Goal: Communication & Community: Share content

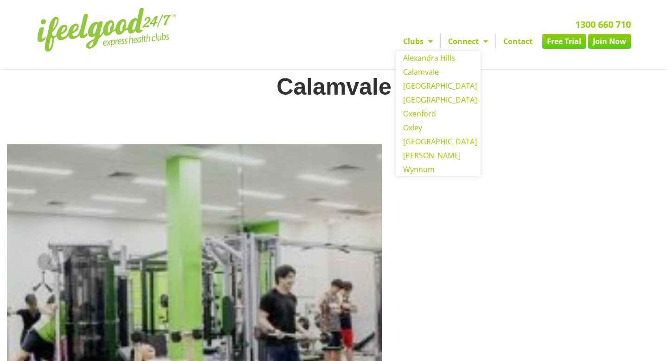
click at [429, 44] on span "Menu" at bounding box center [428, 41] width 9 height 17
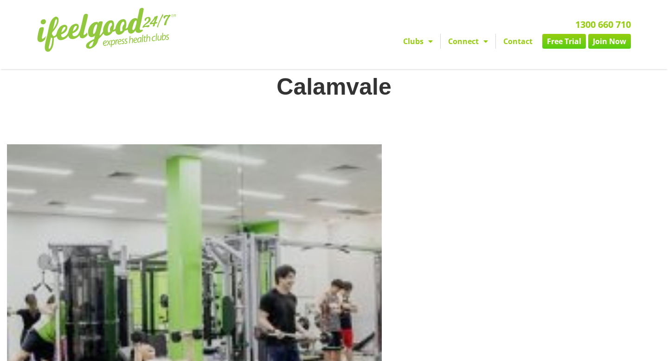
click at [429, 44] on span "Menu" at bounding box center [428, 41] width 9 height 17
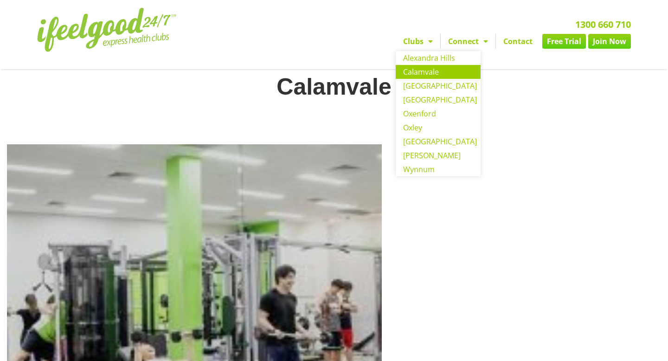
click at [423, 69] on link "Calamvale" at bounding box center [438, 72] width 85 height 14
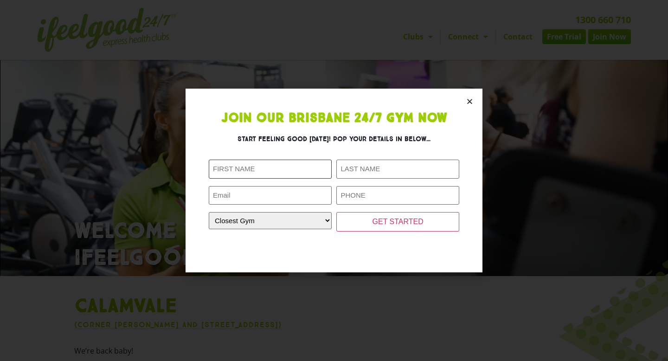
click at [252, 172] on input "First Name (Required)" at bounding box center [270, 169] width 123 height 19
type input "nicole"
type input "benito"
type input "awibenito24@gmail.com"
type input "0420794261"
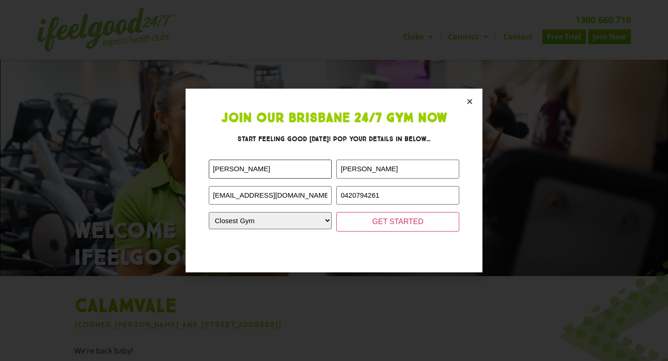
click at [216, 170] on input "nicole" at bounding box center [270, 169] width 123 height 19
type input "[PERSON_NAME]"
click at [343, 170] on input "benito" at bounding box center [398, 169] width 123 height 19
type input "Benito"
click at [301, 226] on select "Closest Gym Alexandra Hills Calamvale Coopers Plains Middle Park Oxenford Oxley…" at bounding box center [270, 220] width 123 height 17
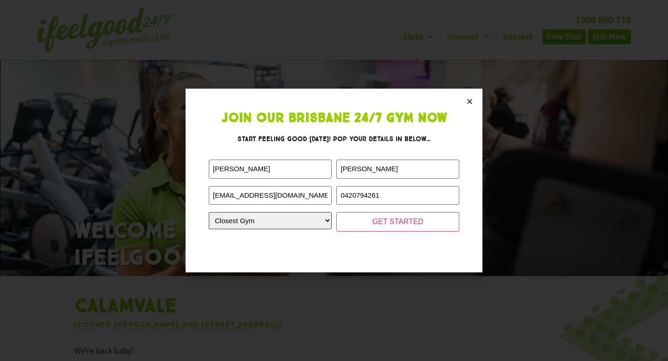
select select "Calamvale"
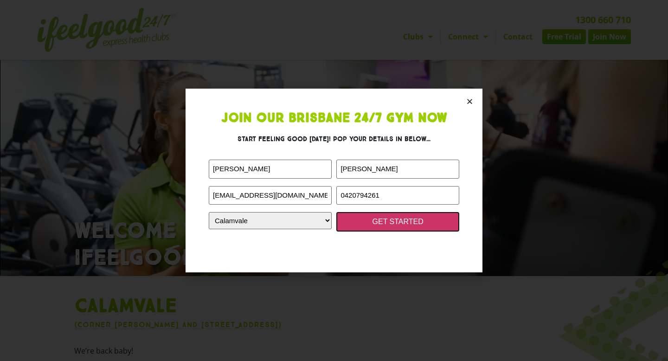
click at [391, 220] on input "GET STARTED" at bounding box center [398, 221] width 123 height 19
click at [388, 227] on input "GET STARTED" at bounding box center [398, 221] width 123 height 19
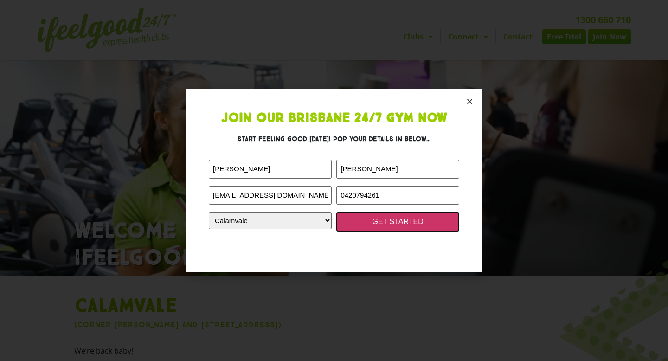
click at [388, 227] on input "GET STARTED" at bounding box center [398, 221] width 123 height 19
click at [387, 227] on input "GET STARTED" at bounding box center [398, 221] width 123 height 19
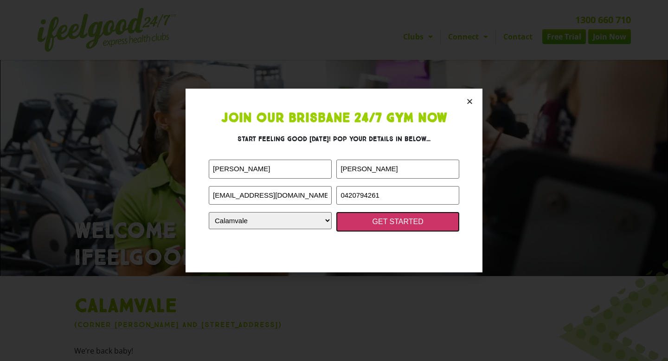
click at [387, 227] on input "GET STARTED" at bounding box center [398, 221] width 123 height 19
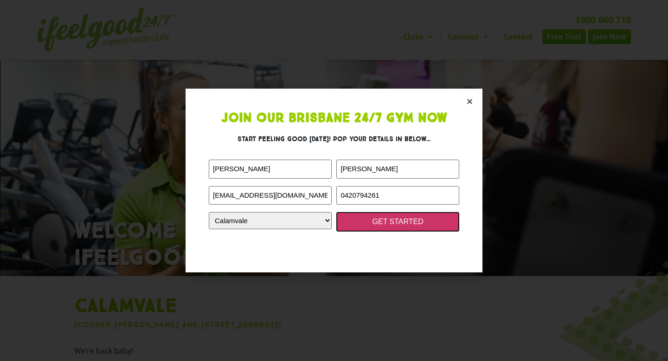
click at [387, 227] on input "GET STARTED" at bounding box center [398, 221] width 123 height 19
click at [382, 226] on input "GET STARTED" at bounding box center [398, 221] width 123 height 19
click at [375, 226] on input "GET STARTED" at bounding box center [398, 221] width 123 height 19
click at [374, 226] on input "GET STARTED" at bounding box center [398, 221] width 123 height 19
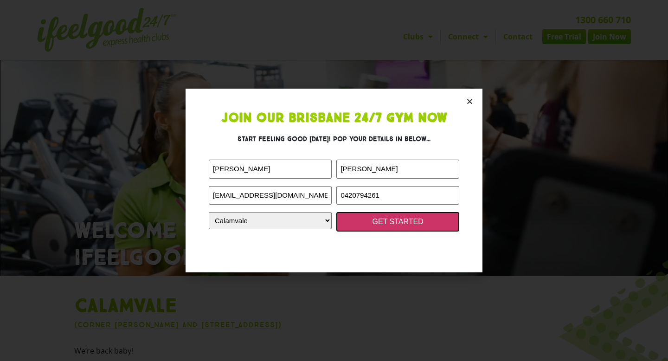
click at [374, 226] on input "GET STARTED" at bounding box center [398, 221] width 123 height 19
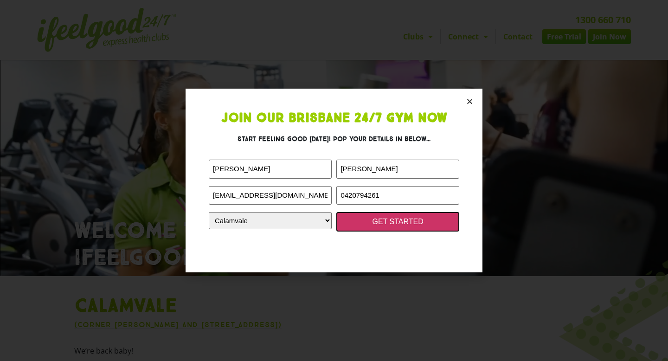
click at [374, 226] on input "GET STARTED" at bounding box center [398, 221] width 123 height 19
click at [373, 226] on input "GET STARTED" at bounding box center [398, 221] width 123 height 19
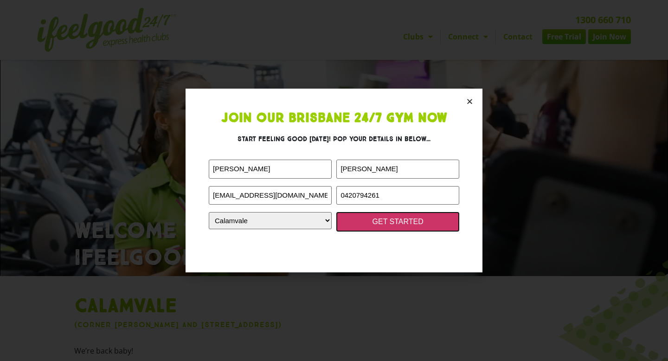
click at [373, 225] on input "GET STARTED" at bounding box center [398, 221] width 123 height 19
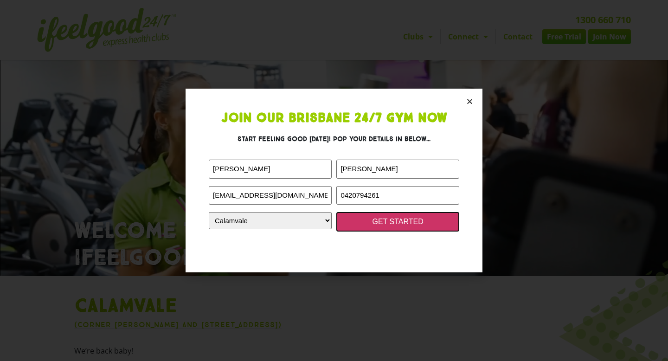
click at [373, 225] on input "GET STARTED" at bounding box center [398, 221] width 123 height 19
click at [337, 212] on input "GET STARTED" at bounding box center [398, 221] width 123 height 19
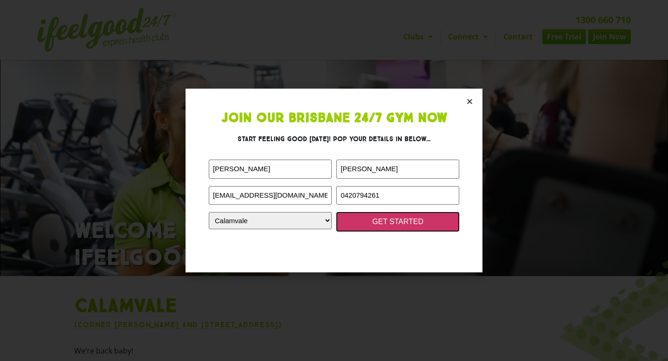
click at [337, 212] on input "GET STARTED" at bounding box center [398, 221] width 123 height 19
click at [373, 225] on input "GET STARTED" at bounding box center [398, 221] width 123 height 19
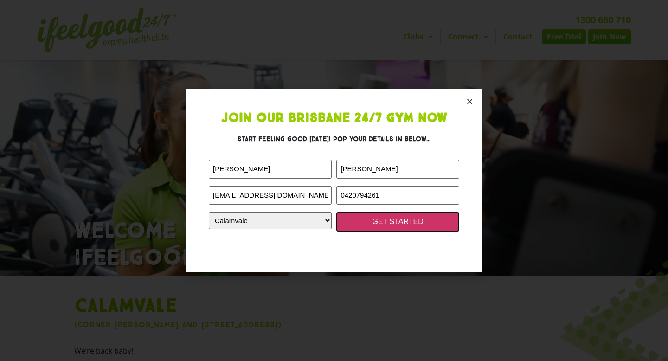
click at [373, 225] on input "GET STARTED" at bounding box center [398, 221] width 123 height 19
click at [381, 224] on input "GET STARTED" at bounding box center [398, 221] width 123 height 19
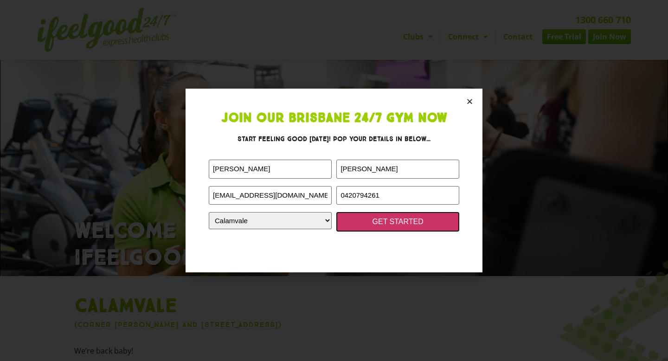
click at [381, 224] on input "GET STARTED" at bounding box center [398, 221] width 123 height 19
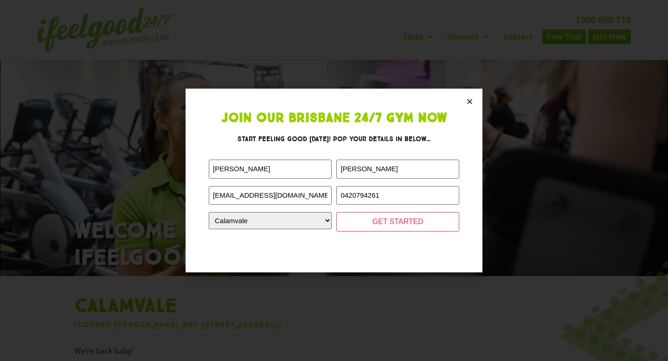
click at [472, 100] on icon "Close" at bounding box center [469, 101] width 7 height 7
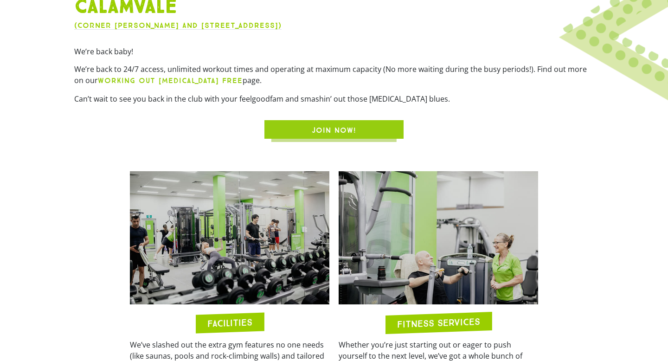
scroll to position [303, 0]
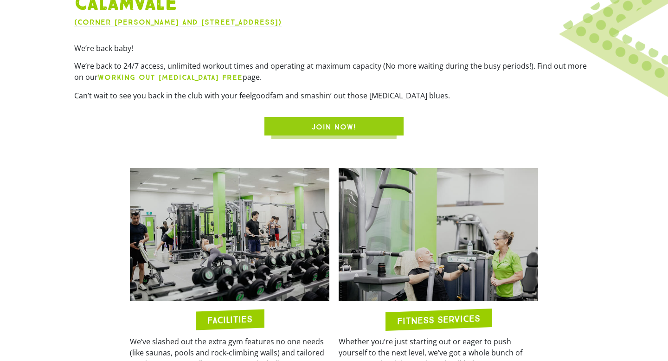
click at [364, 123] on span "JOIN NOW!" at bounding box center [334, 127] width 95 height 11
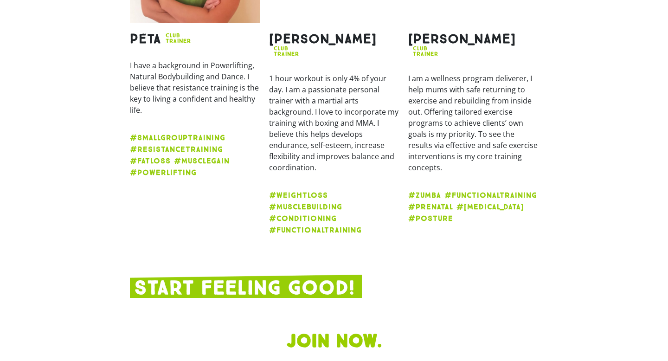
scroll to position [1771, 0]
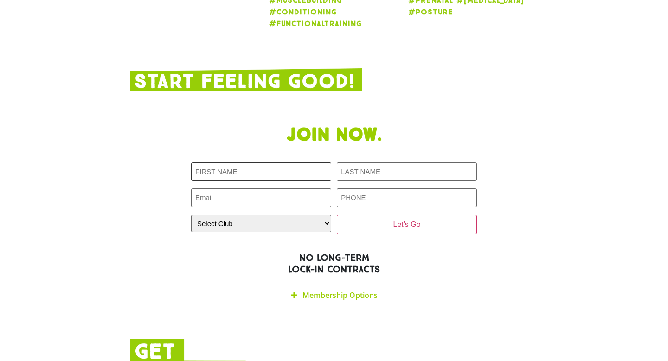
click at [292, 162] on input "First NAME (Required)" at bounding box center [261, 171] width 140 height 19
type input "nicole"
type input "benito"
type input "awibenito24@gmail.com"
type input "0420794261"
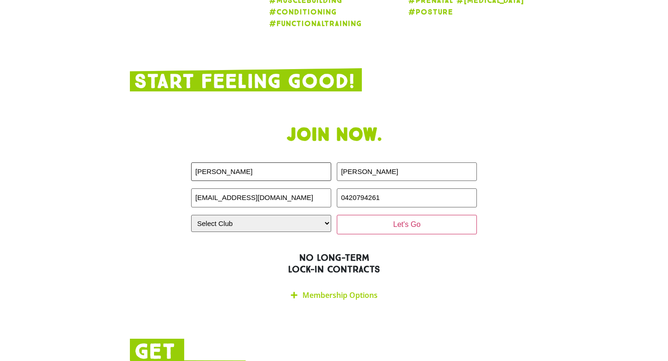
click at [199, 162] on input "nicole" at bounding box center [261, 171] width 140 height 19
type input "[PERSON_NAME]"
click at [347, 162] on input "benito" at bounding box center [407, 171] width 140 height 19
type input "Benito"
click at [281, 215] on select "Select Club Alexandra Hills Calamvale Coopers Plains Middle Park Oxenford Oxley…" at bounding box center [261, 223] width 140 height 17
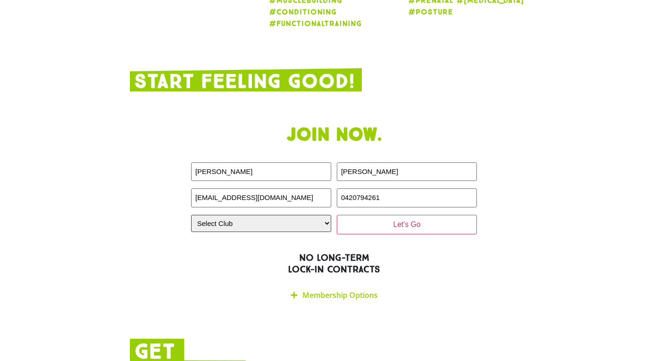
select select "Calamvale"
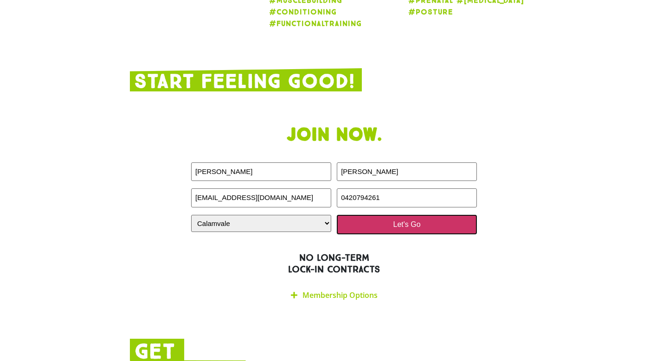
click at [382, 215] on input "Let's Go" at bounding box center [407, 224] width 140 height 19
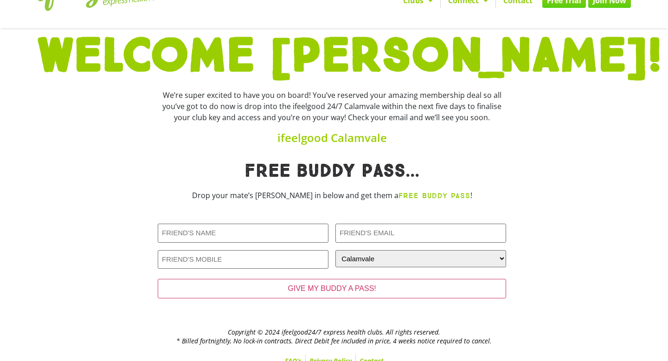
scroll to position [52, 0]
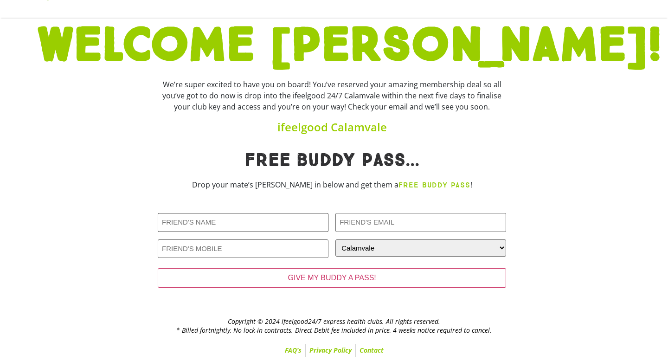
click at [239, 226] on input "Friends Name (Required)" at bounding box center [243, 222] width 171 height 19
type input "T"
type input "[PERSON_NAME]"
click at [378, 221] on input "Friends Email (Required)" at bounding box center [421, 222] width 171 height 19
type input "[EMAIL_ADDRESS][DOMAIN_NAME]"
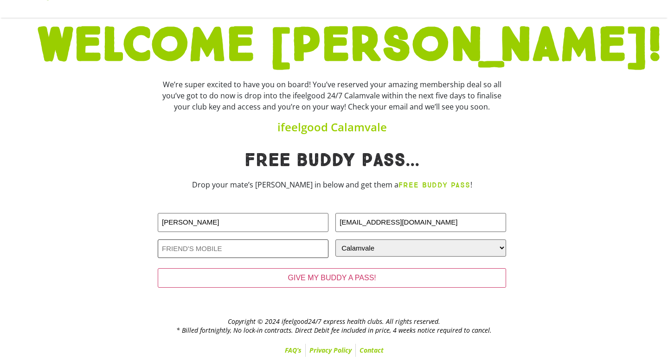
click at [201, 252] on input "Friends Phone (Required)" at bounding box center [243, 248] width 171 height 19
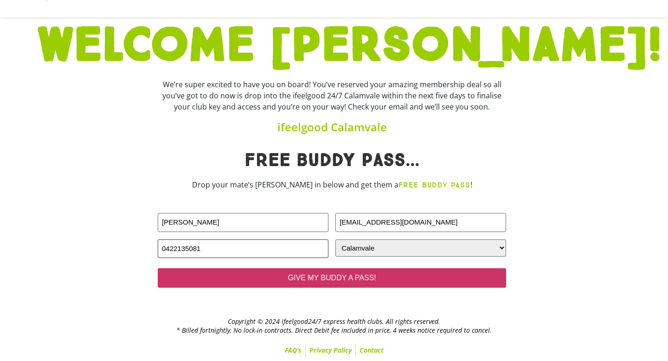
type input "0422135081"
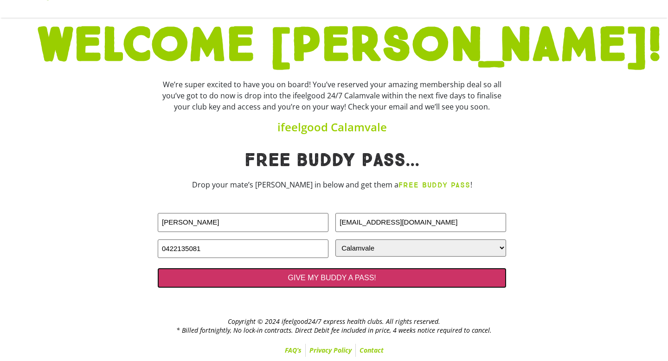
click at [342, 277] on input "GIVE MY BUDDY A PASS!" at bounding box center [332, 277] width 349 height 19
